Goal: Obtain resource: Obtain resource

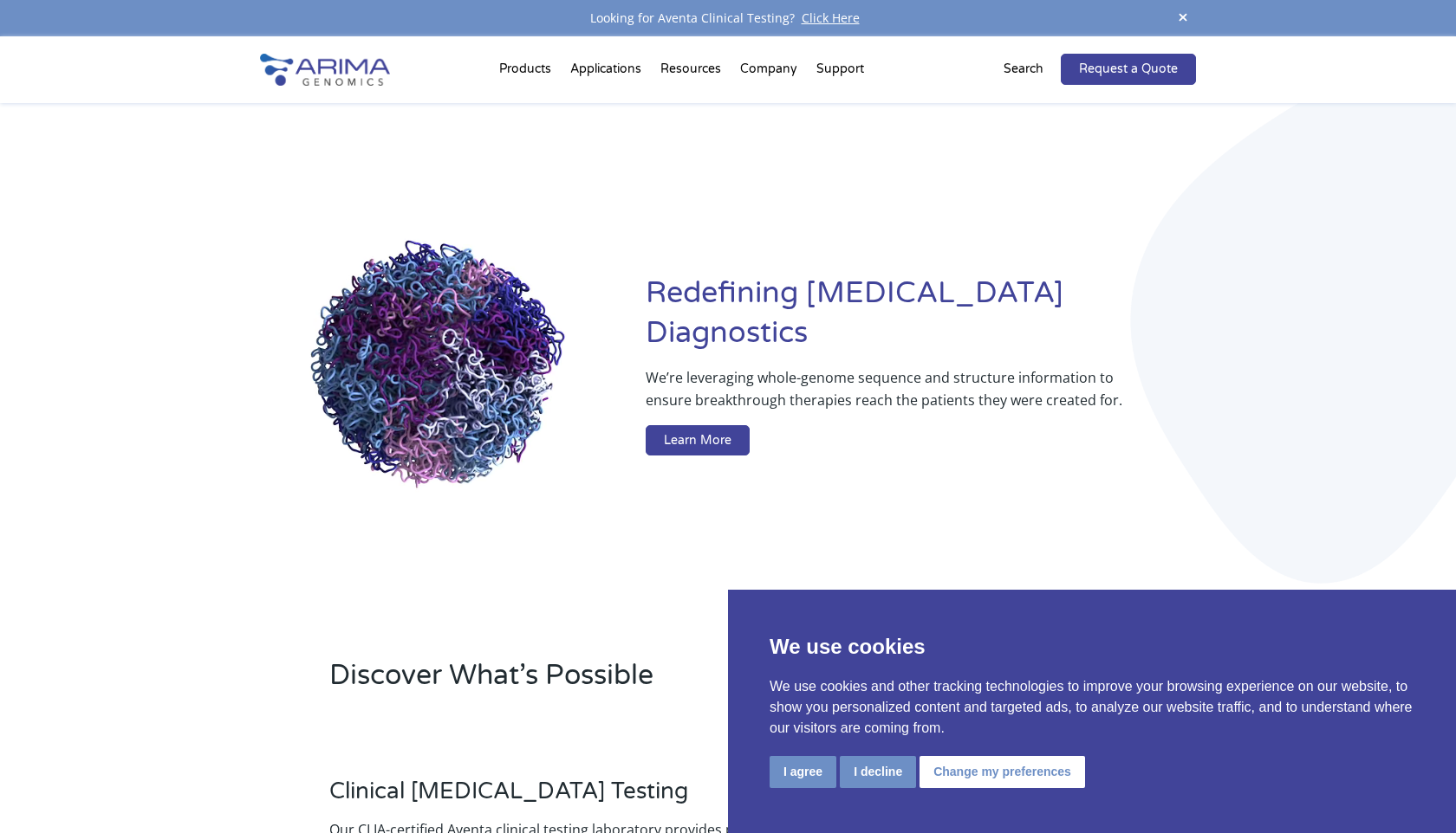
click at [1029, 71] on p "Search" at bounding box center [1023, 69] width 40 height 23
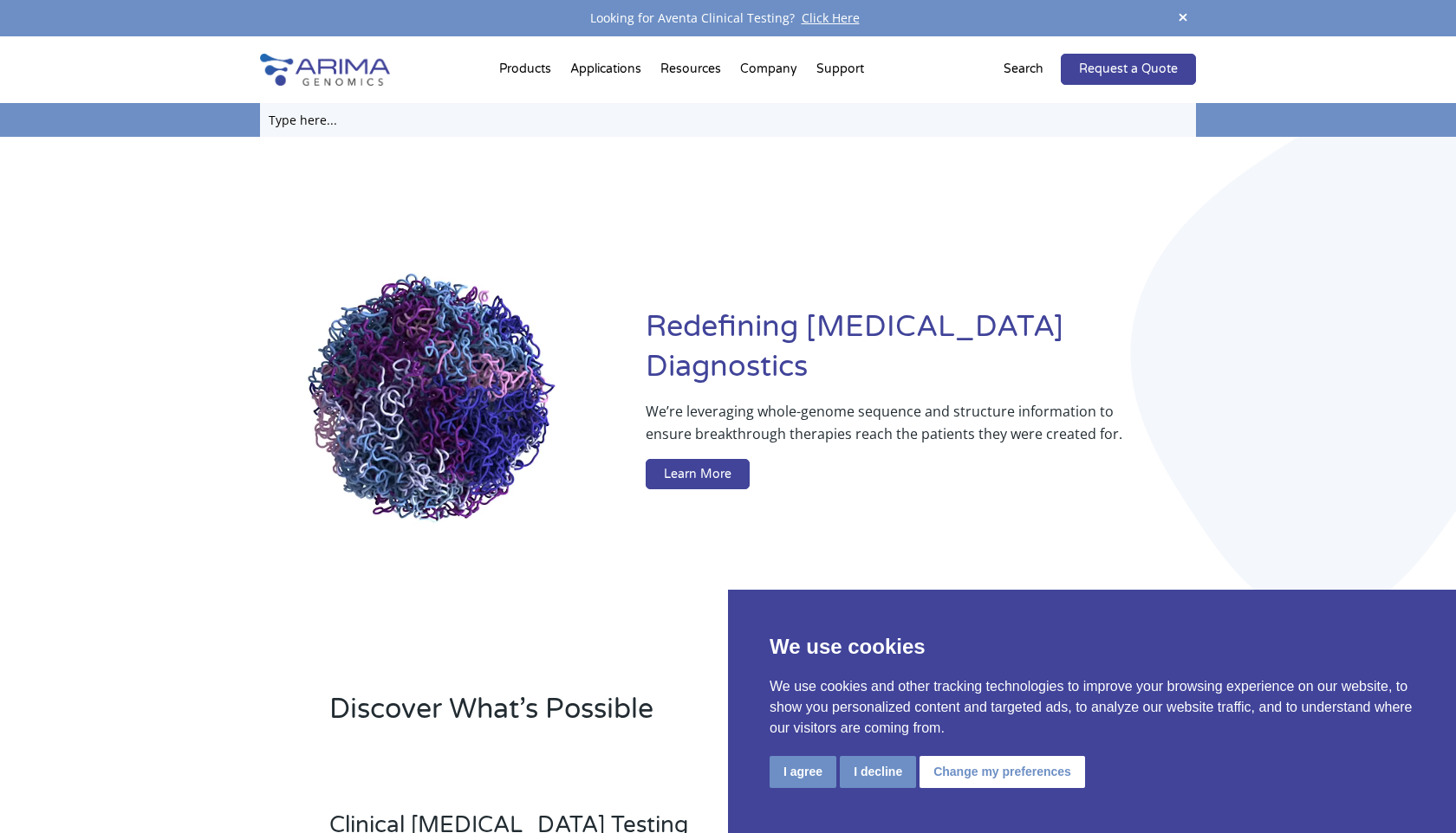
click at [305, 119] on input "text" at bounding box center [728, 119] width 936 height 33
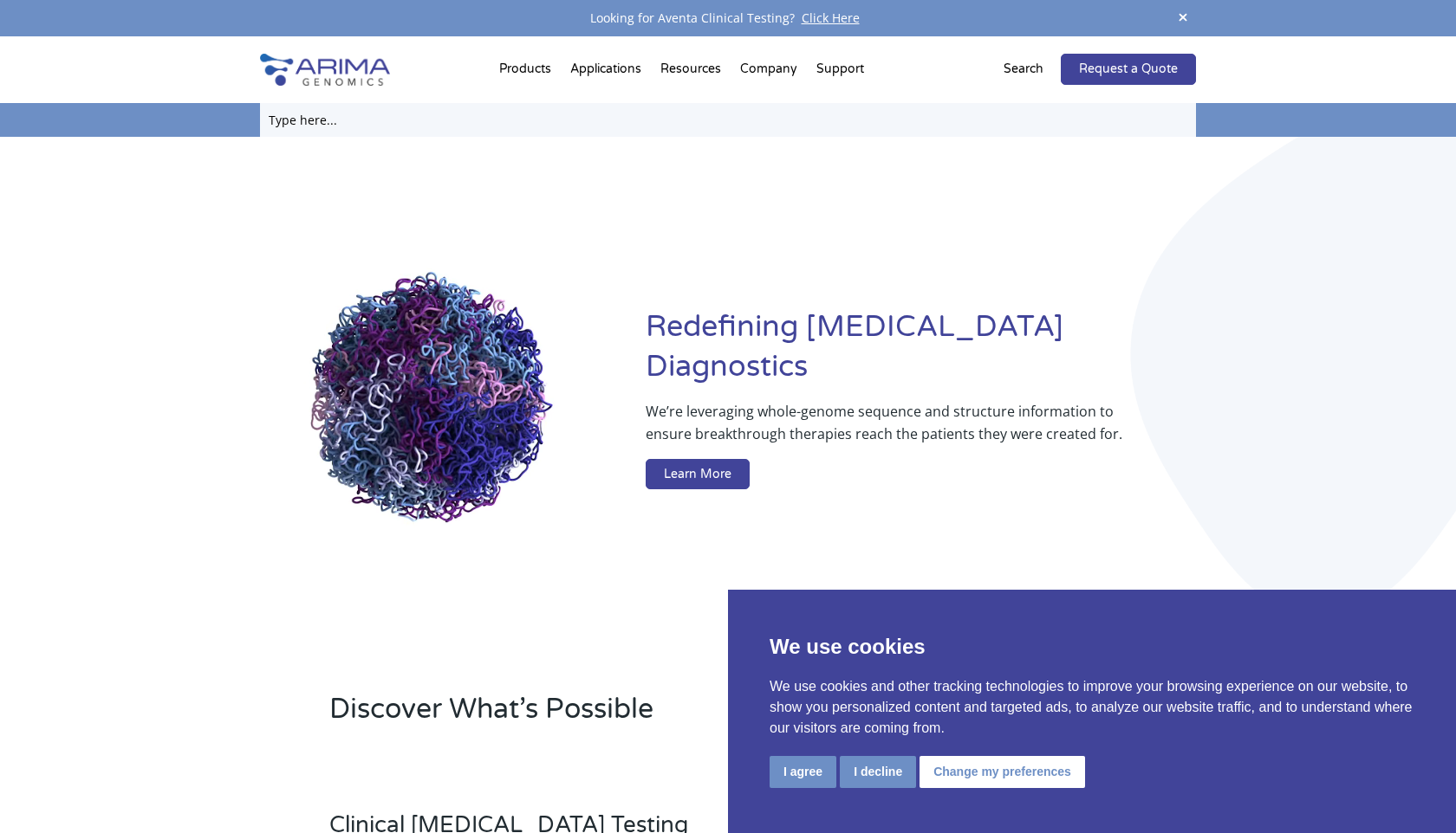
paste input "Arima High Coverage HiC QC Worksheet"
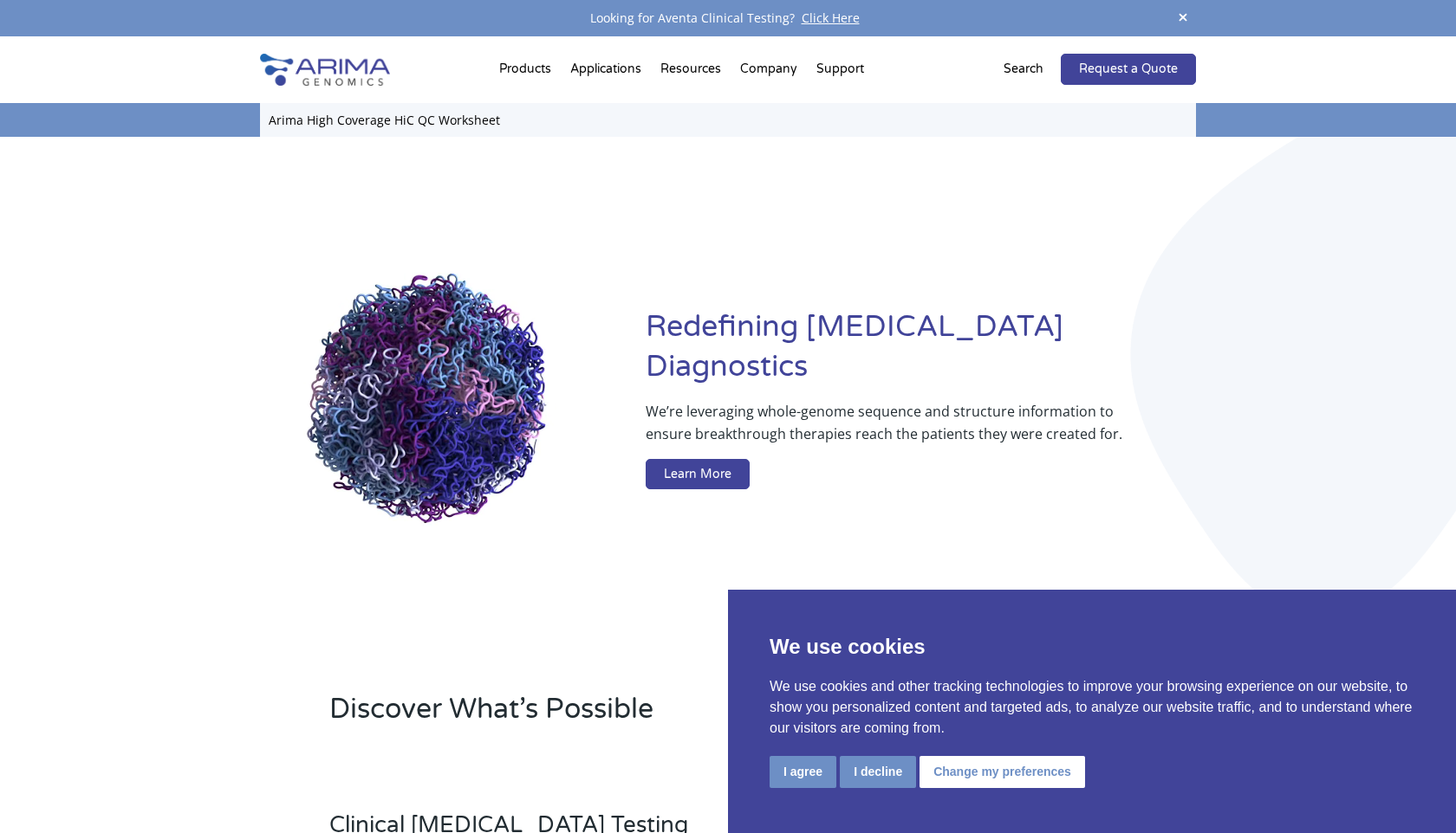
type input "Arima High Coverage HiC QC Worksheet"
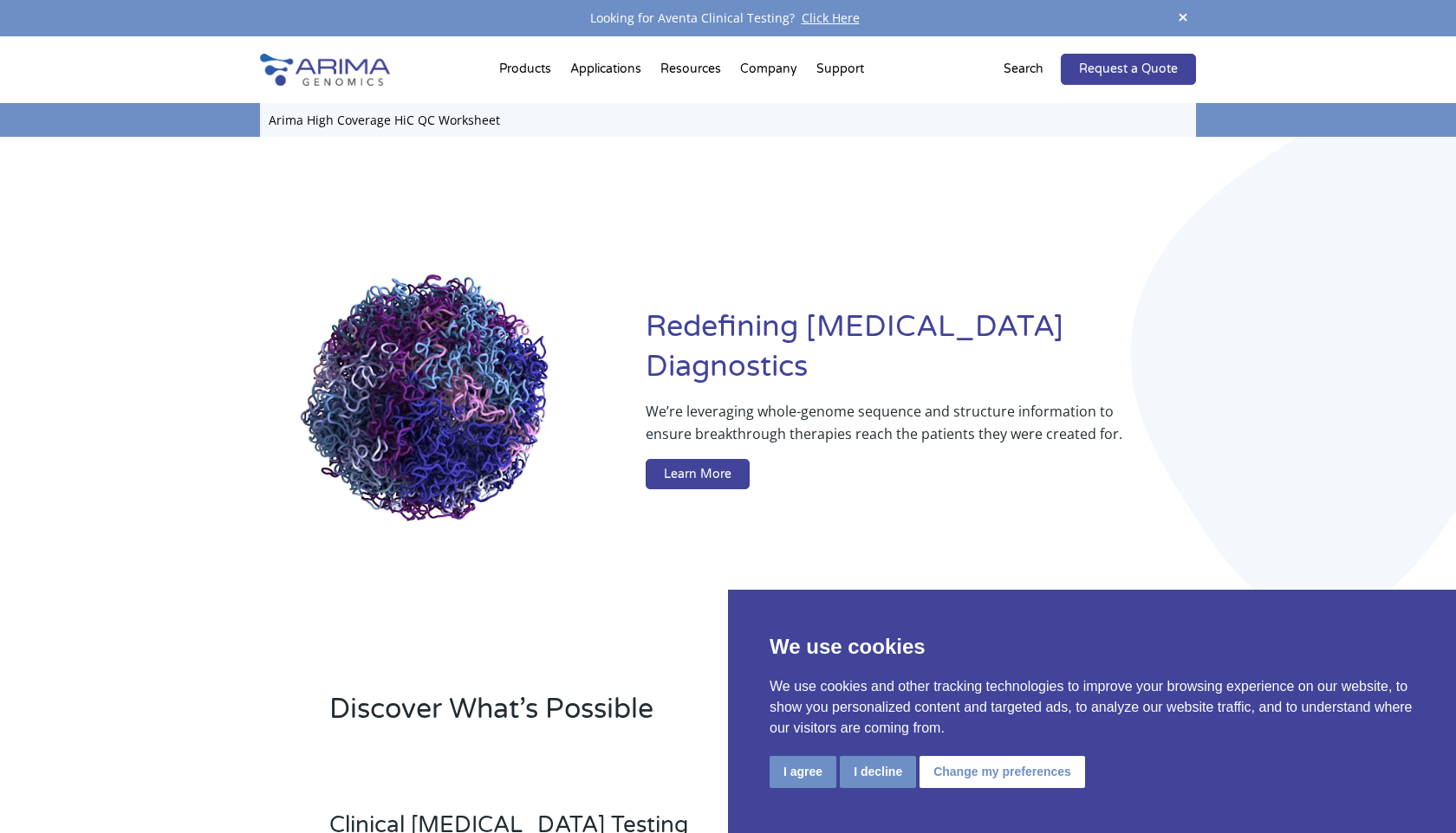
click input "Search" at bounding box center [0, 0] width 0 height 0
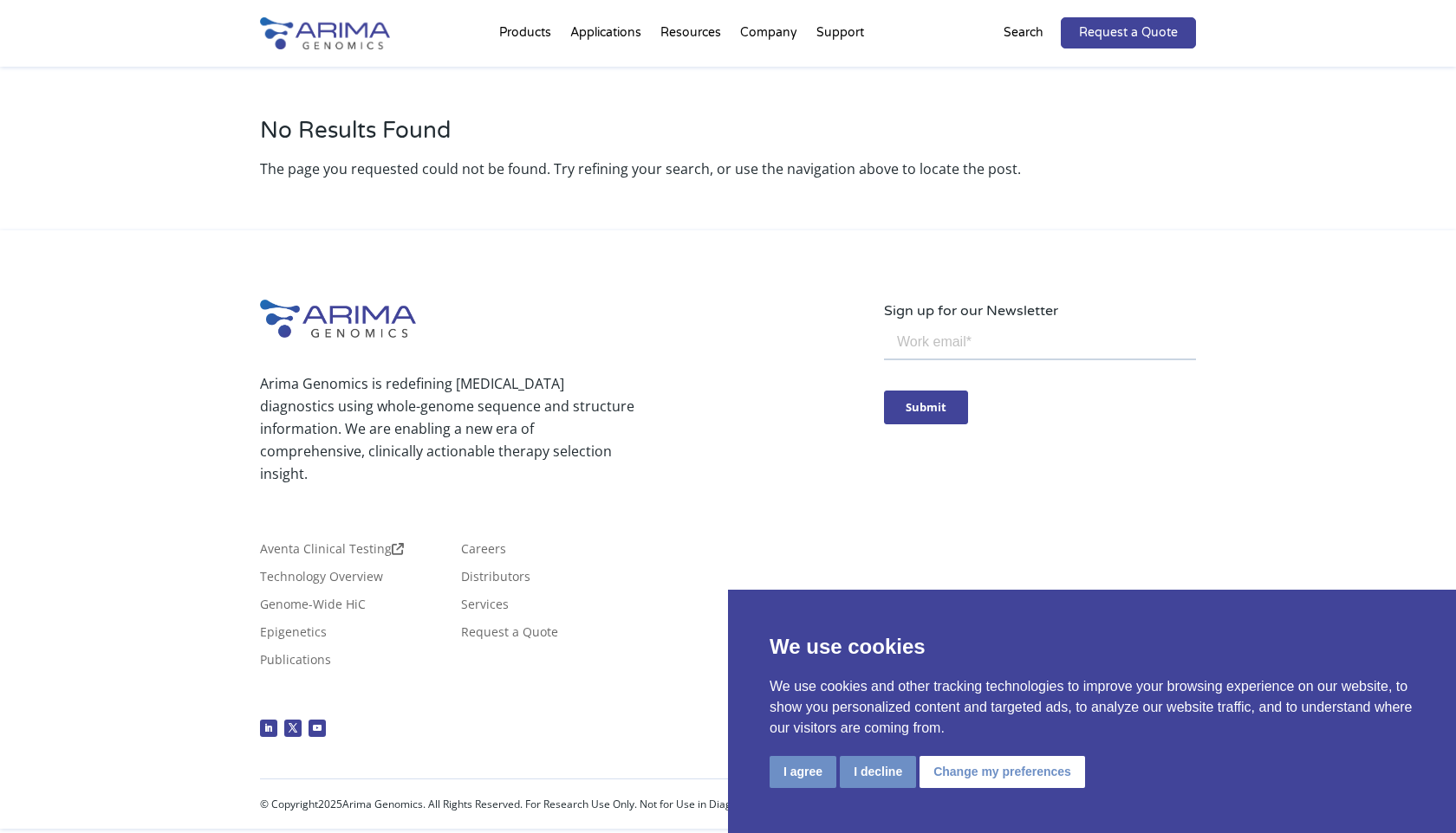
click at [1025, 34] on p "Search" at bounding box center [1023, 33] width 40 height 23
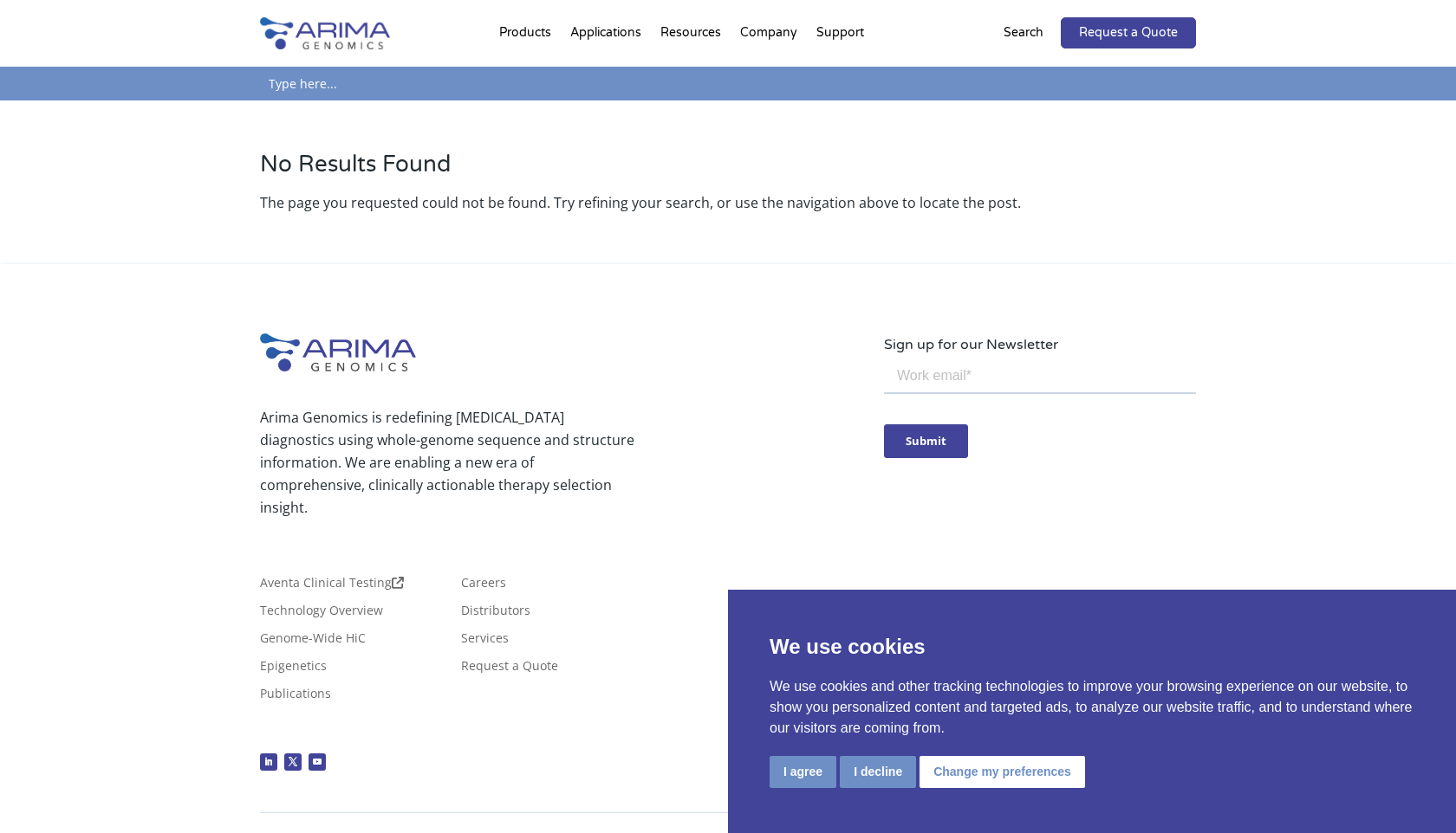
click at [434, 87] on input "text" at bounding box center [728, 83] width 936 height 33
drag, startPoint x: 411, startPoint y: 86, endPoint x: 197, endPoint y: 84, distance: 214.0
click at [197, 84] on div "Search for: Arima High Coverage HiC QC Worksheet Search" at bounding box center [728, 83] width 1456 height 33
type input "QC Worksheet"
click input "Search" at bounding box center [0, 0] width 0 height 0
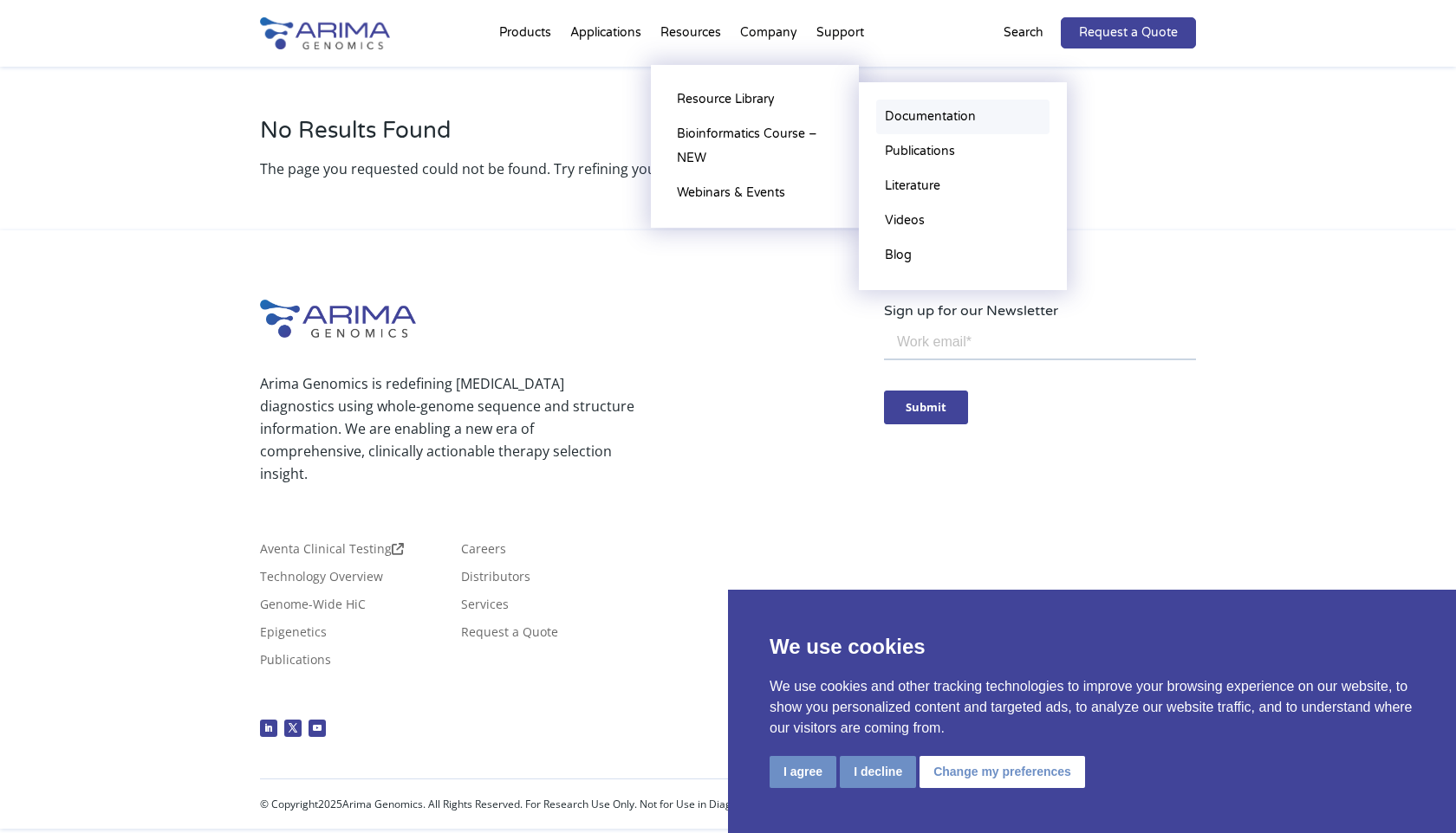
click at [926, 126] on link "Documentation" at bounding box center [963, 117] width 174 height 34
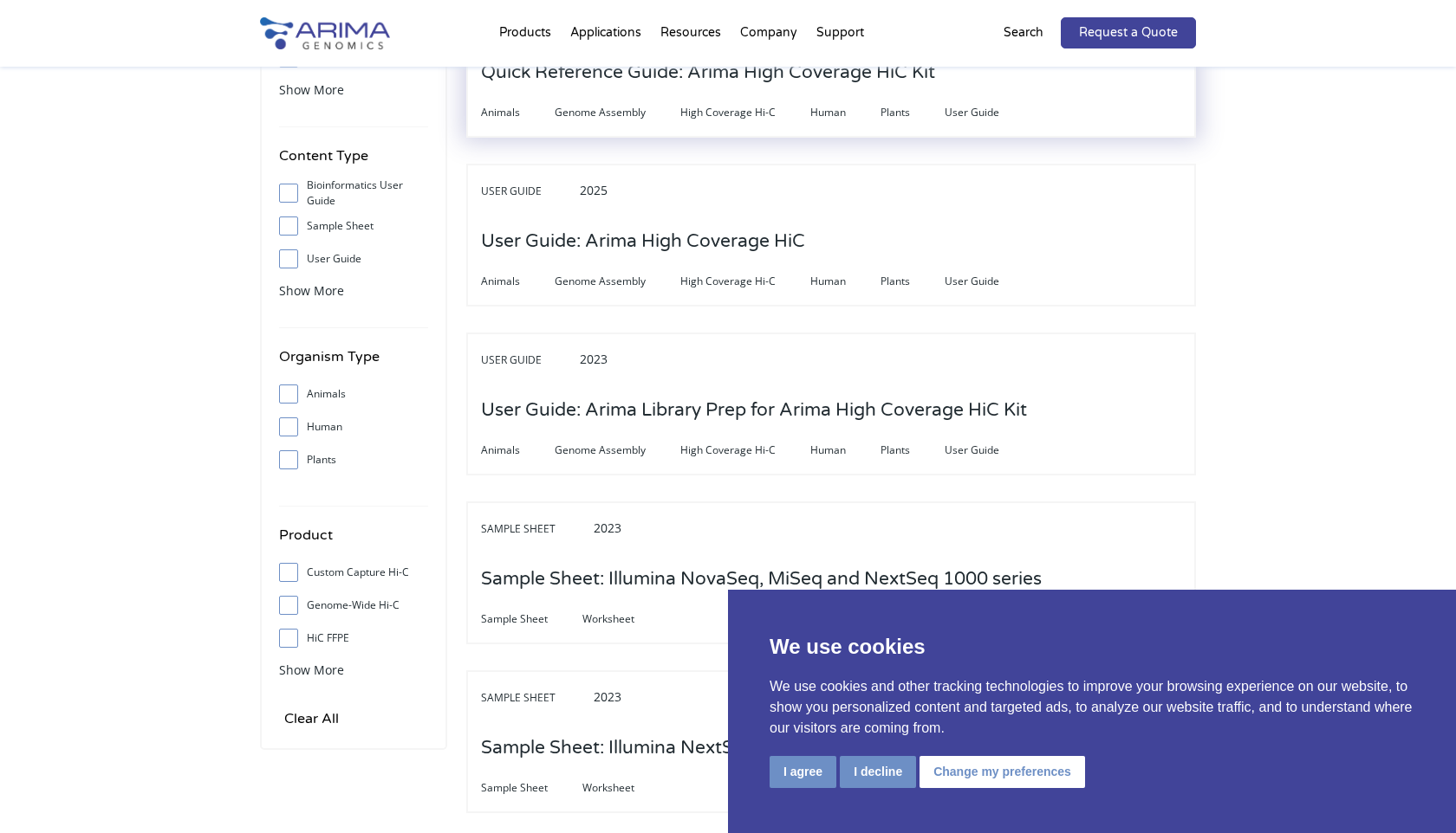
scroll to position [270, 0]
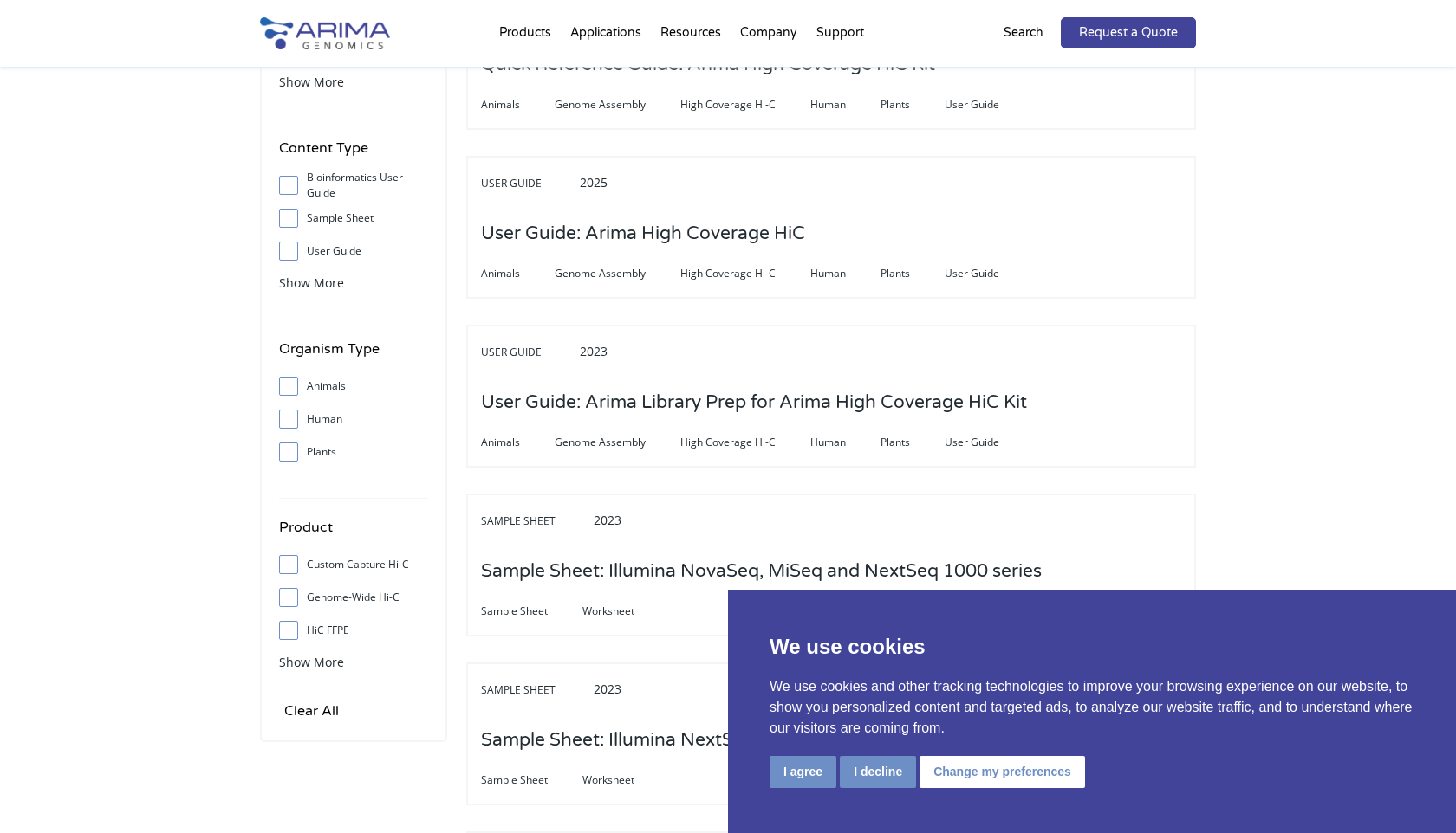
click at [347, 221] on label "Sample Sheet" at bounding box center [353, 218] width 149 height 26
click at [294, 221] on input "Sample Sheet" at bounding box center [288, 218] width 11 height 11
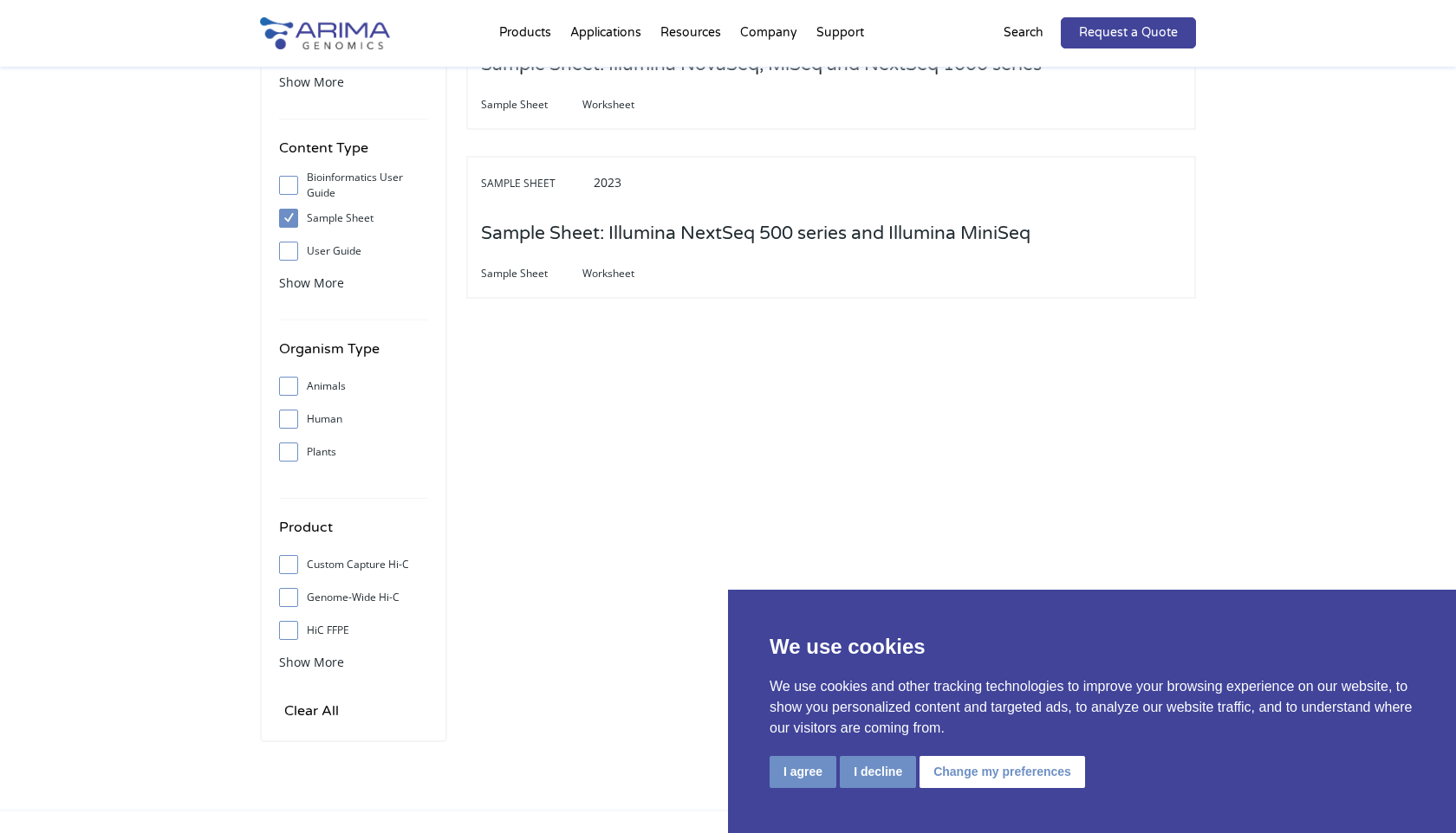
click at [347, 221] on label "Sample Sheet" at bounding box center [353, 218] width 149 height 26
click at [294, 221] on input "Sample Sheet" at bounding box center [288, 218] width 11 height 11
checkbox input "false"
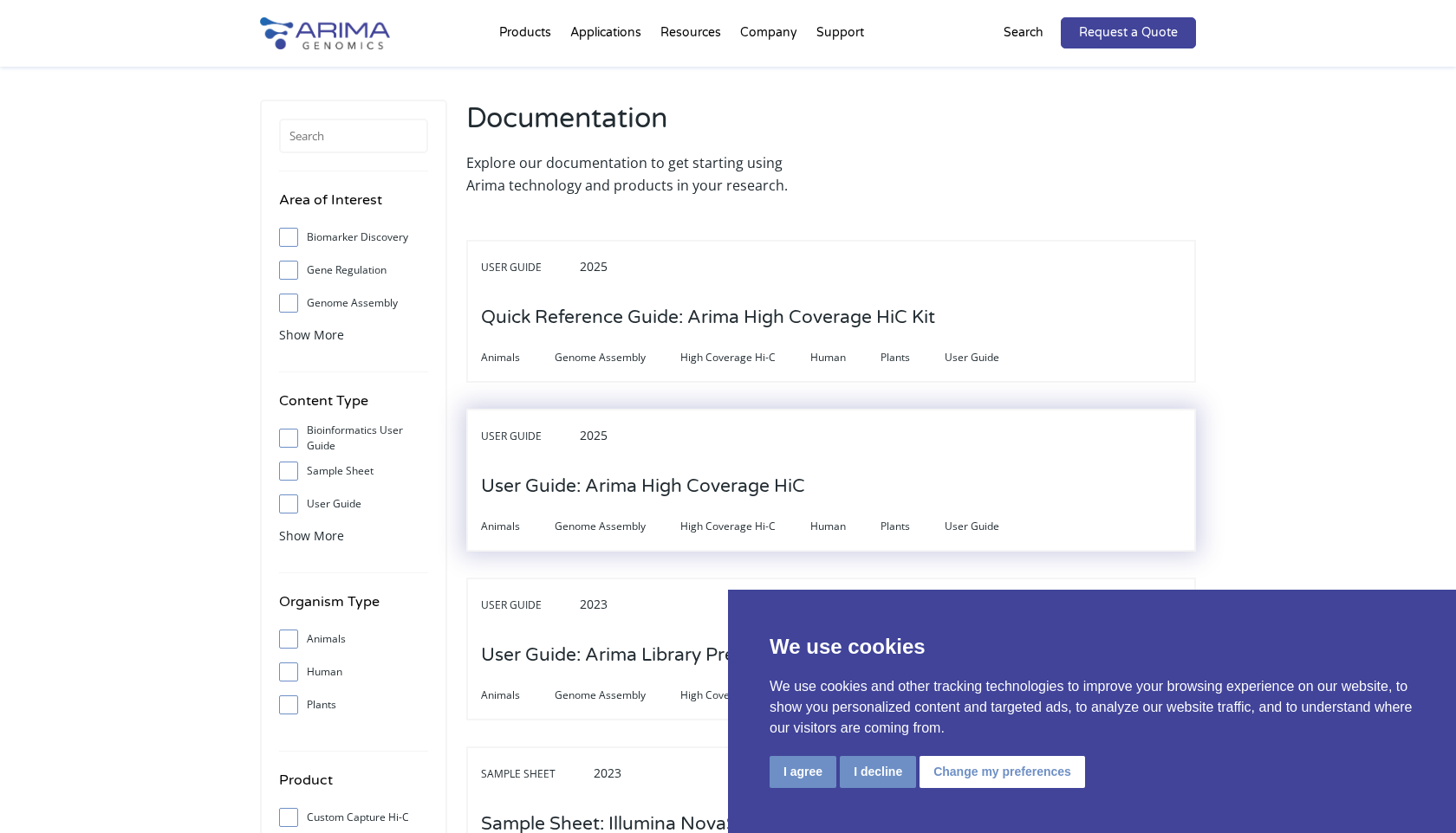
scroll to position [0, 0]
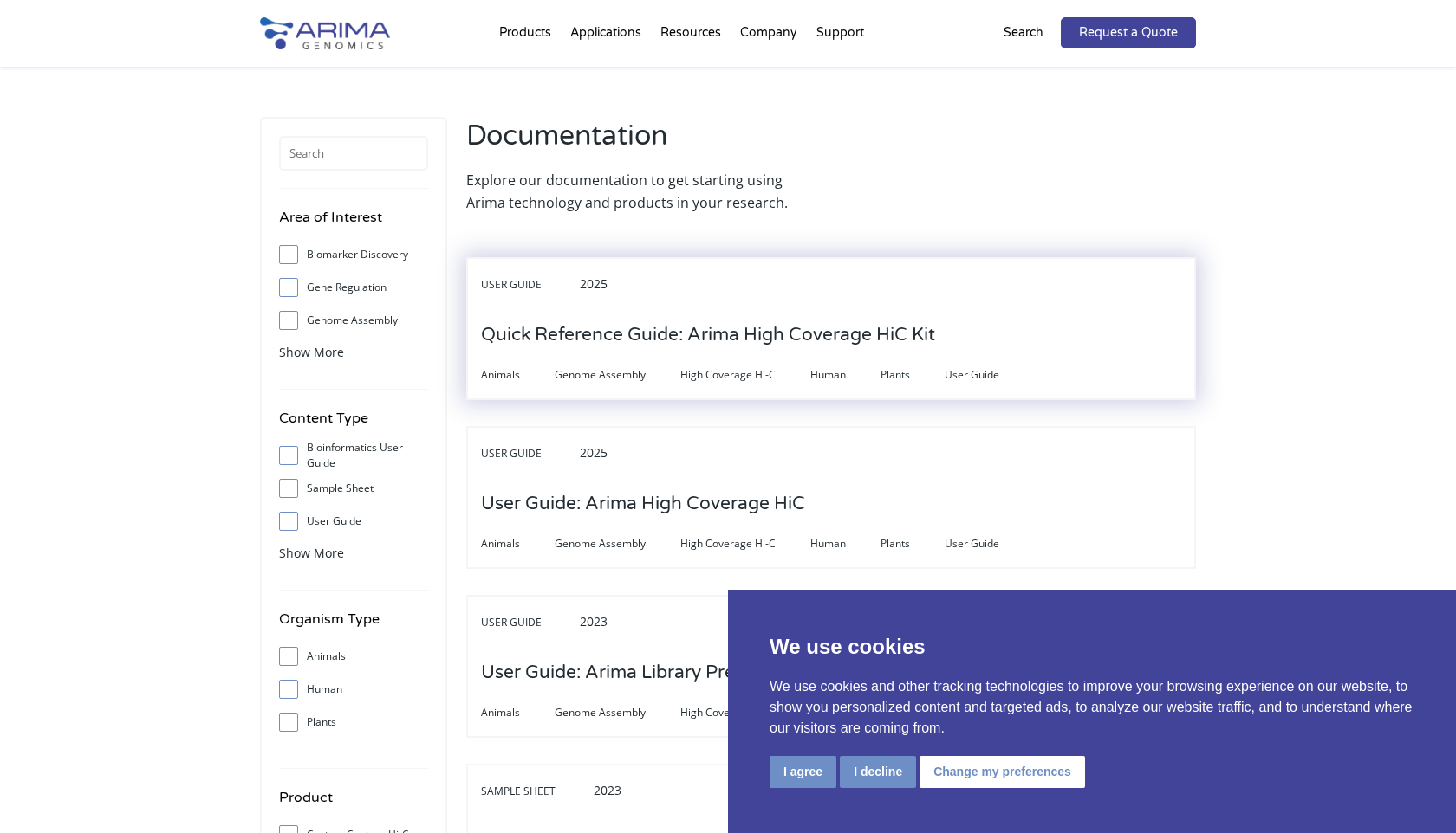
click at [733, 323] on h3 "Quick Reference Guide: Arima High Coverage HiC Kit" at bounding box center [708, 334] width 454 height 53
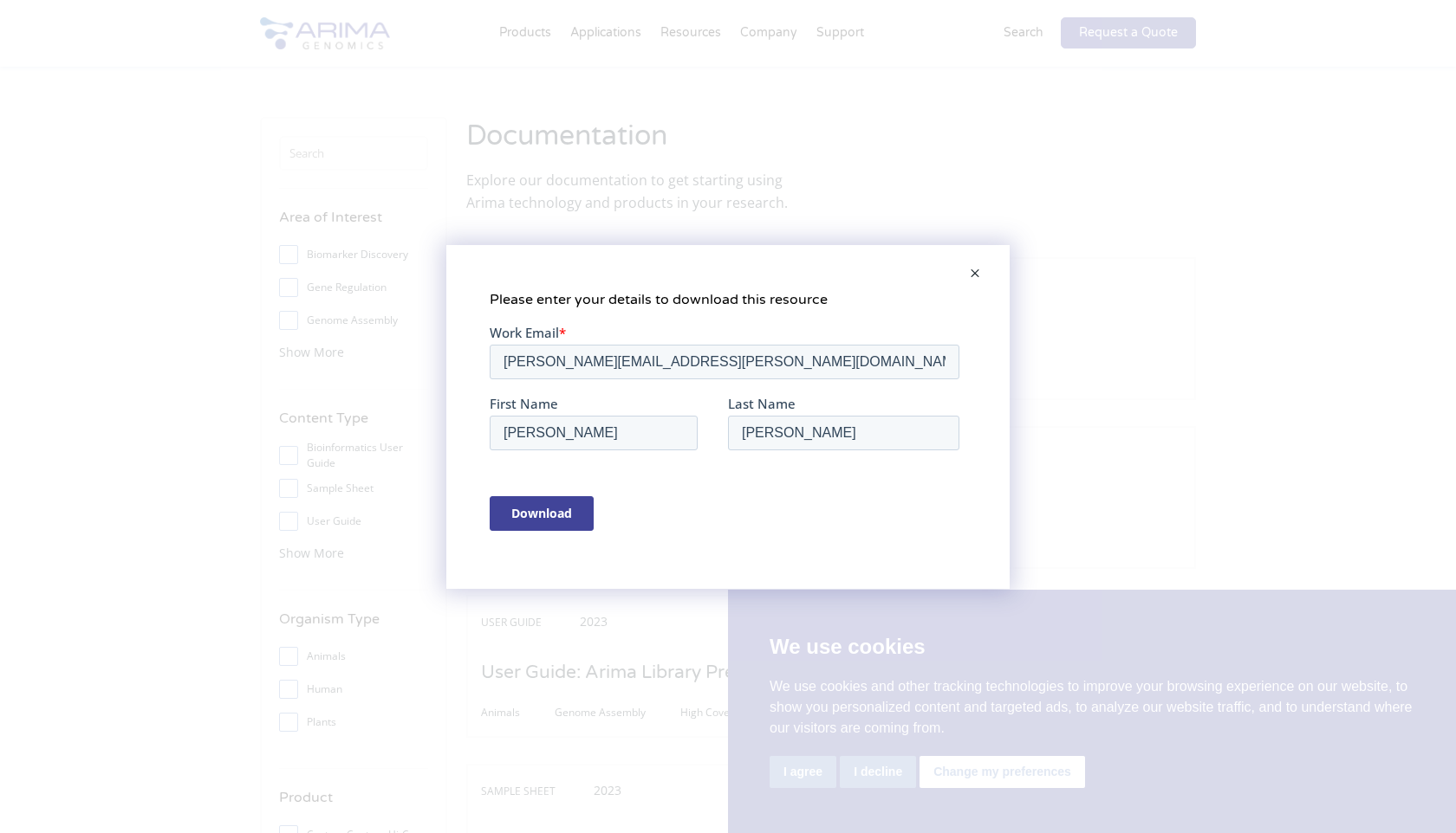
click at [556, 513] on input "Download" at bounding box center [541, 513] width 104 height 34
